Goal: Find specific page/section: Find specific page/section

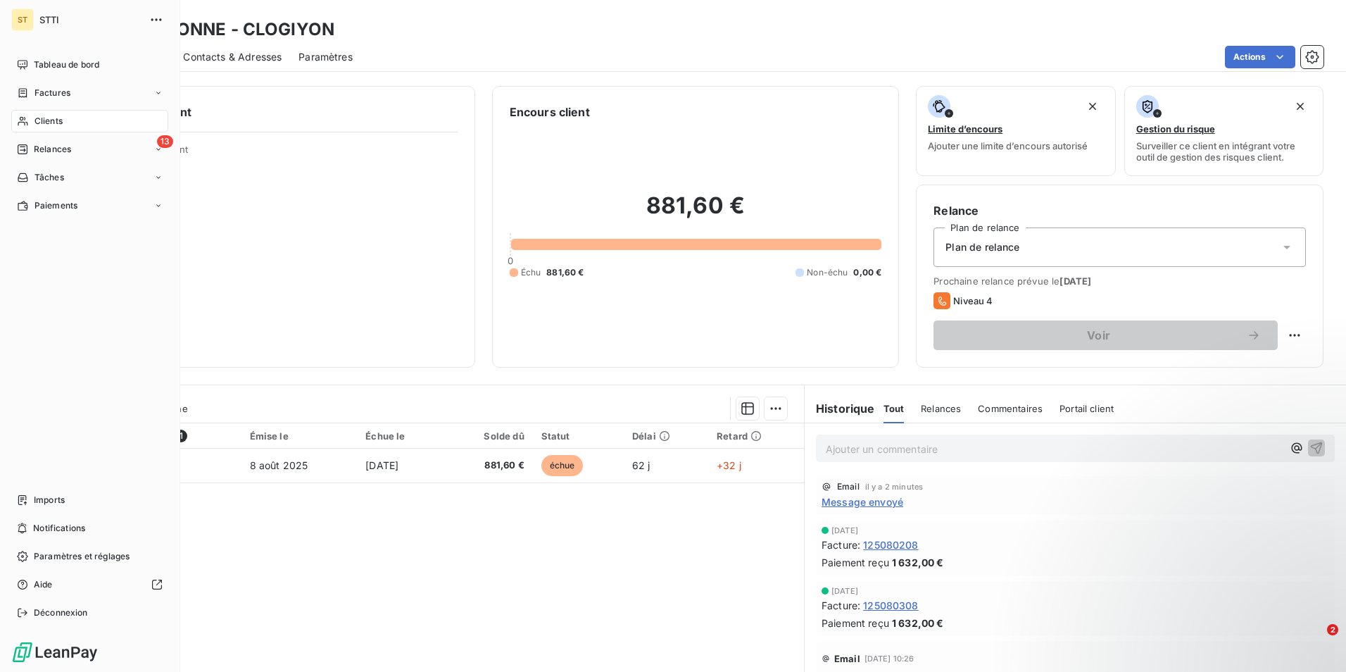
click at [73, 122] on div "Clients" at bounding box center [89, 121] width 157 height 23
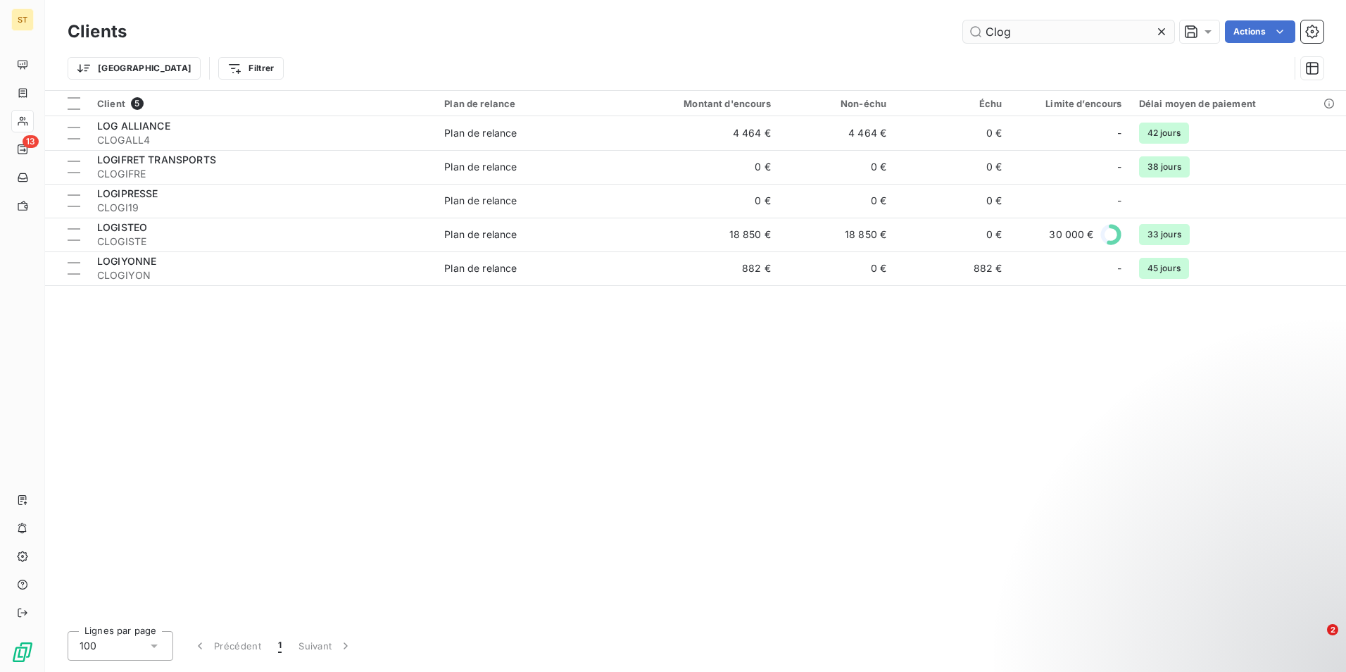
click at [1056, 37] on input "Clog" at bounding box center [1068, 31] width 211 height 23
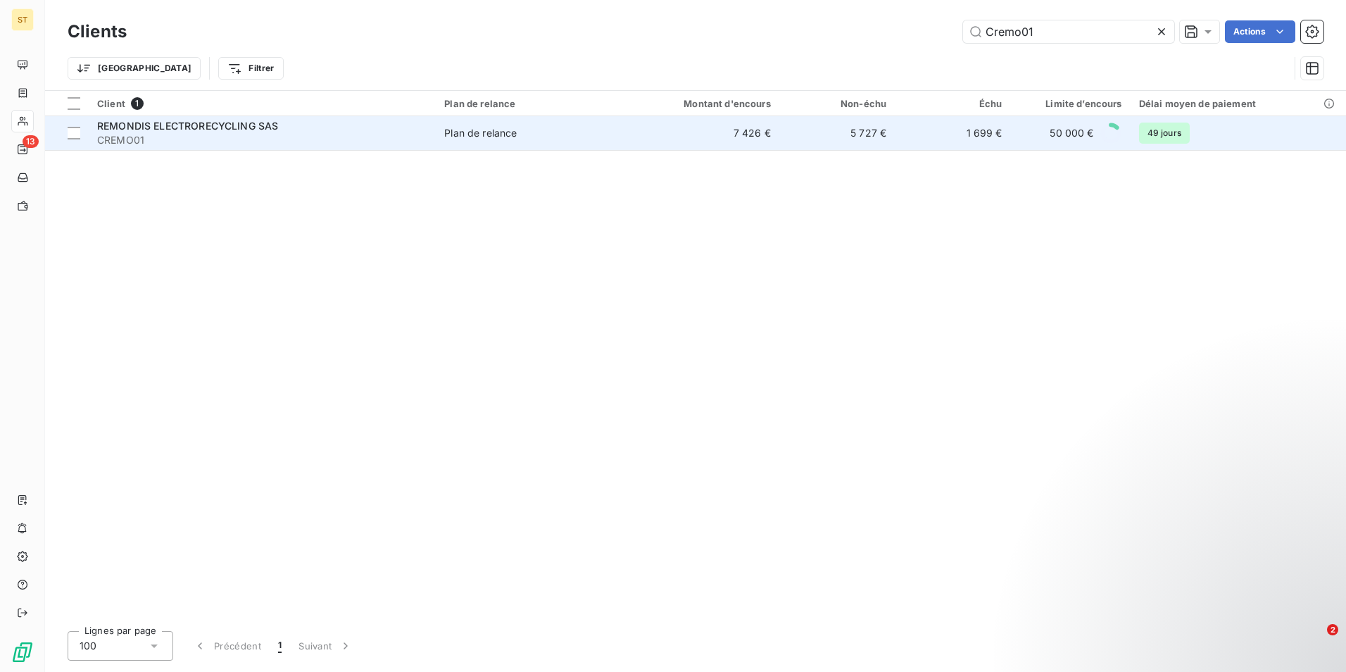
type input "Cremo01"
click at [230, 134] on span "CREMO01" at bounding box center [262, 140] width 330 height 14
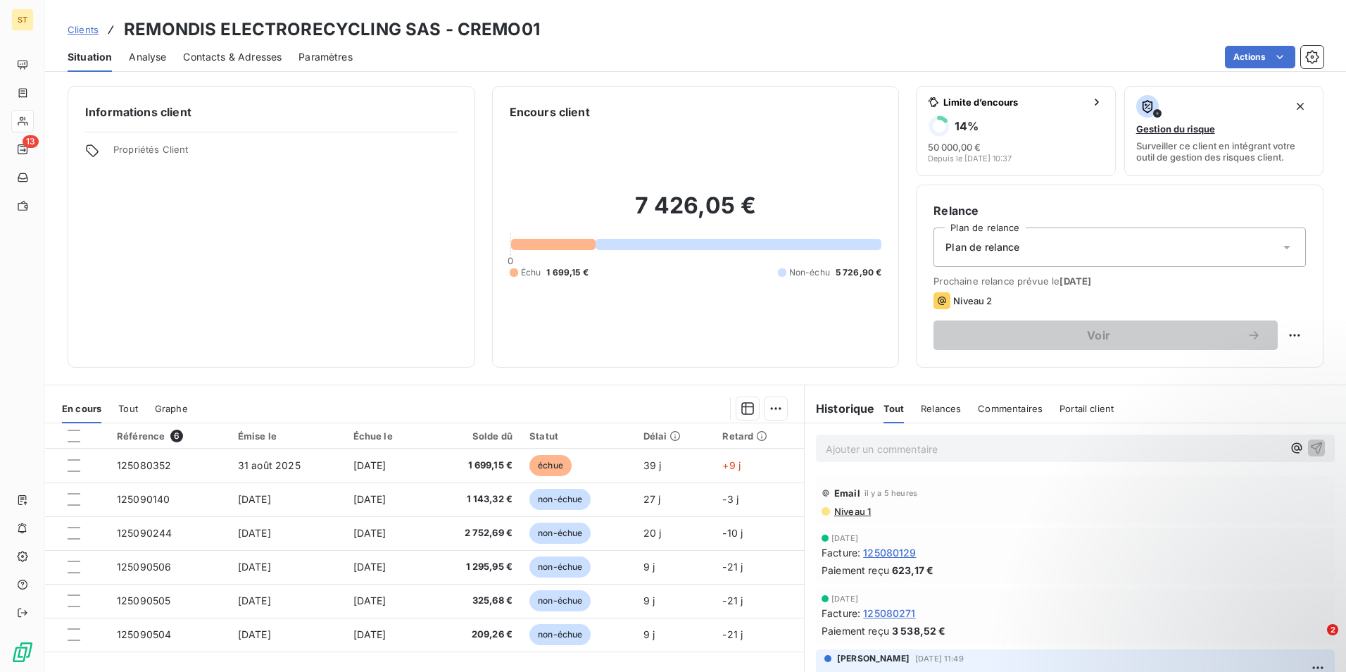
click at [878, 449] on p "Ajouter un commentaire ﻿" at bounding box center [1054, 449] width 457 height 18
click at [1311, 453] on icon "button" at bounding box center [1317, 447] width 12 height 12
